Goal: Task Accomplishment & Management: Manage account settings

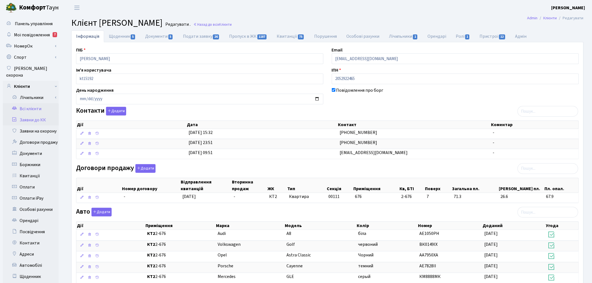
click at [25, 114] on link "Заявки до КК" at bounding box center [31, 119] width 56 height 11
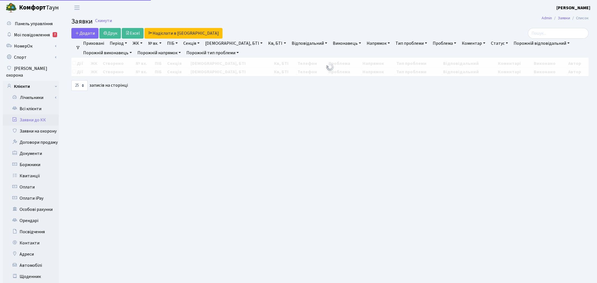
select select "25"
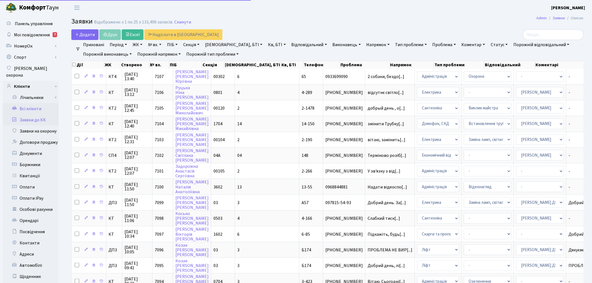
click at [39, 103] on link "Всі клієнти" at bounding box center [31, 108] width 56 height 11
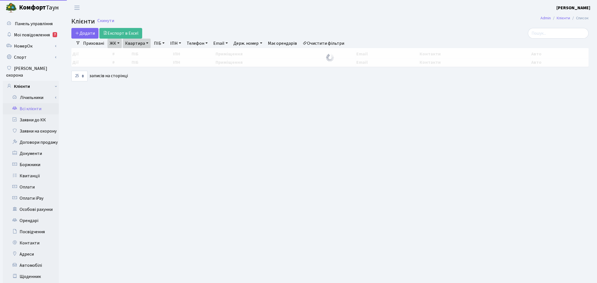
select select "25"
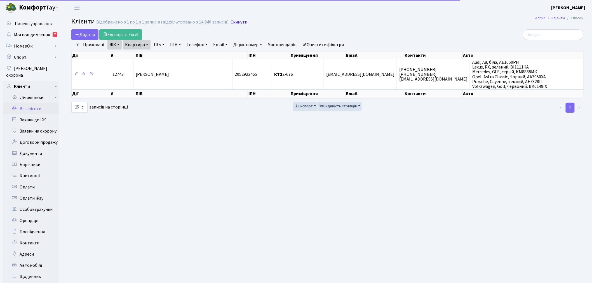
click at [233, 22] on link "Скинути" at bounding box center [239, 22] width 17 height 5
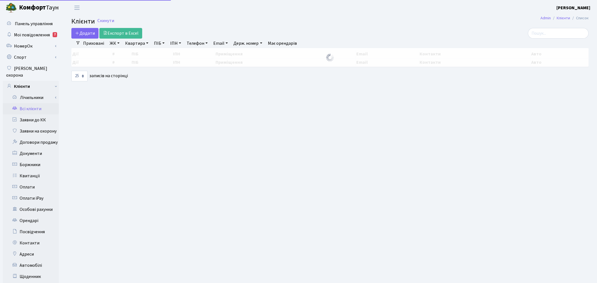
select select "25"
click at [566, 34] on input "search" at bounding box center [553, 33] width 61 height 11
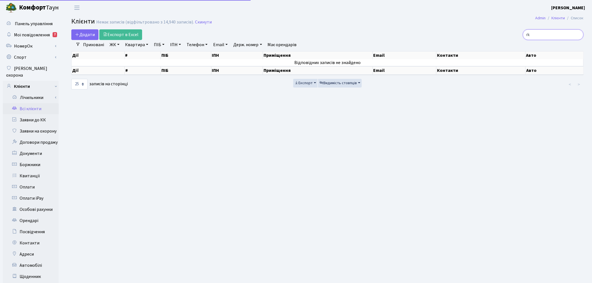
type input "r"
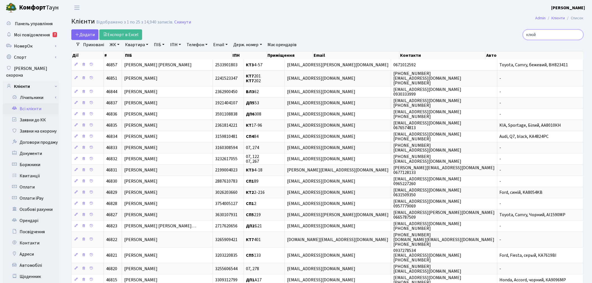
type input "клюй"
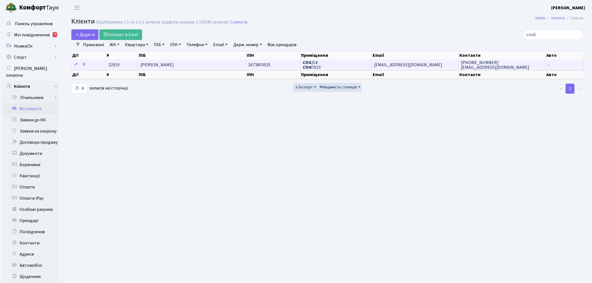
click at [332, 65] on td "СП4 254 СП4 П023" at bounding box center [336, 64] width 71 height 11
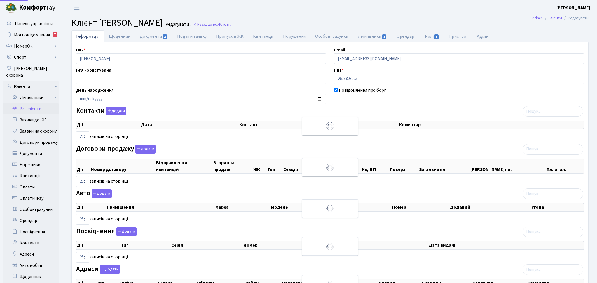
select select "25"
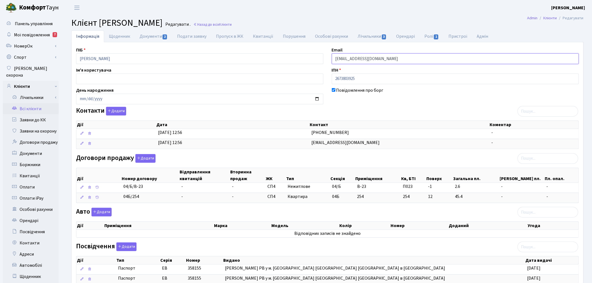
drag, startPoint x: 384, startPoint y: 62, endPoint x: 305, endPoint y: 56, distance: 79.1
click at [305, 56] on div "ПІБ Клюй Наталія Федорівна Email natusya73@meta.ua Ім'я користувача ІПН 2673803…" at bounding box center [327, 212] width 511 height 331
paste input "[EMAIL_ADDRESS][DOMAIN_NAME]"
click at [337, 59] on input "[EMAIL_ADDRESS][DOMAIN_NAME]" at bounding box center [455, 58] width 247 height 11
click at [338, 59] on input "[EMAIL_ADDRESS][DOMAIN_NAME]" at bounding box center [455, 58] width 247 height 11
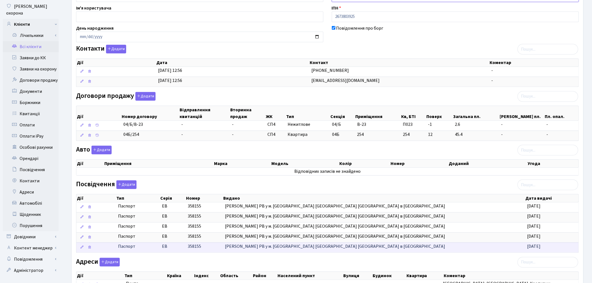
scroll to position [130, 0]
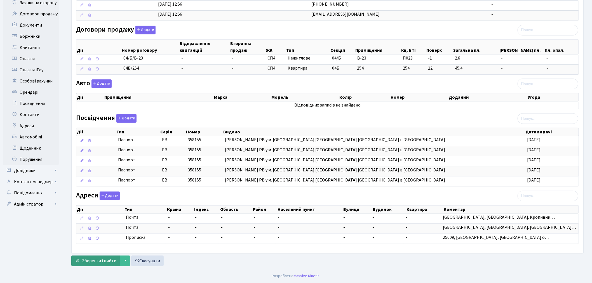
type input "[EMAIL_ADDRESS][DOMAIN_NAME]"
click at [100, 258] on button "Зберегти і вийти" at bounding box center [95, 261] width 49 height 11
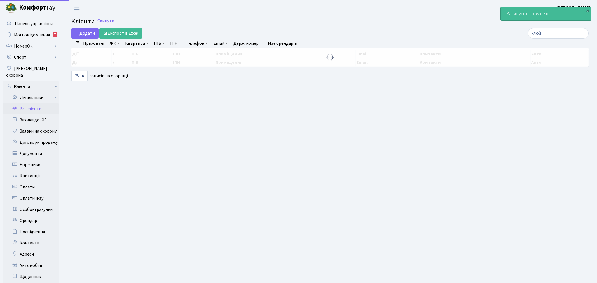
select select "25"
